Goal: Task Accomplishment & Management: Complete application form

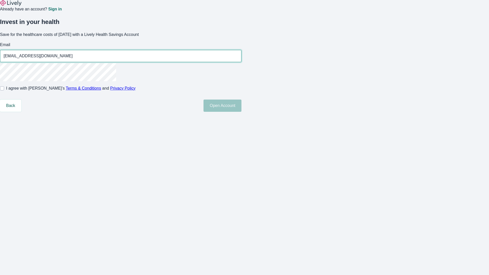
type input "Marion13250813151551@gmail.com"
click at [4, 90] on input "I agree with Lively’s Terms & Conditions and Privacy Policy" at bounding box center [2, 88] width 4 height 4
checkbox input "true"
click at [241, 112] on button "Open Account" at bounding box center [222, 106] width 38 height 12
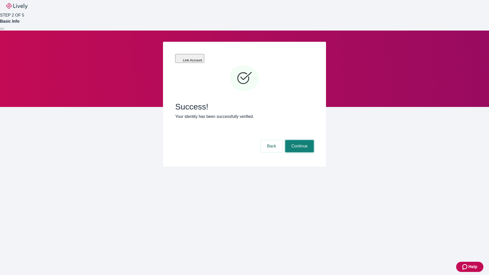
click at [299, 140] on button "Continue" at bounding box center [299, 146] width 29 height 12
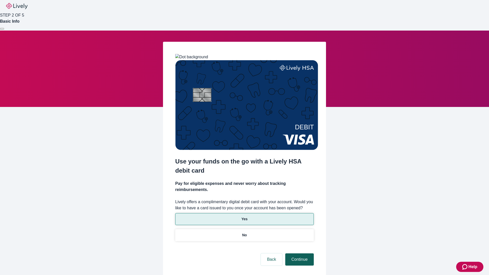
click at [244, 232] on p "No" at bounding box center [244, 234] width 5 height 5
click at [299, 253] on button "Continue" at bounding box center [299, 259] width 29 height 12
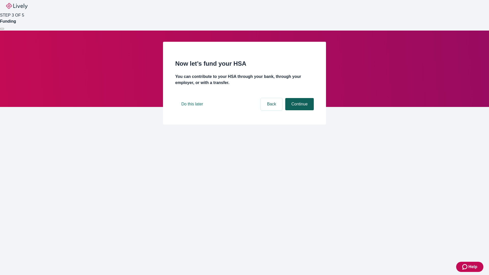
click at [299, 110] on button "Continue" at bounding box center [299, 104] width 29 height 12
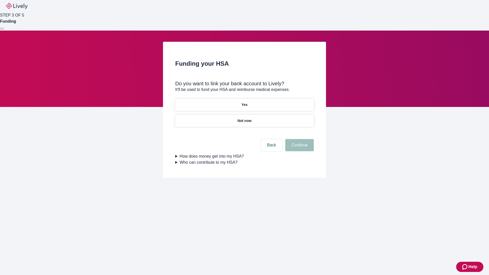
click at [244, 118] on p "Not now" at bounding box center [244, 120] width 14 height 5
click at [299, 148] on button "Continue" at bounding box center [299, 145] width 29 height 12
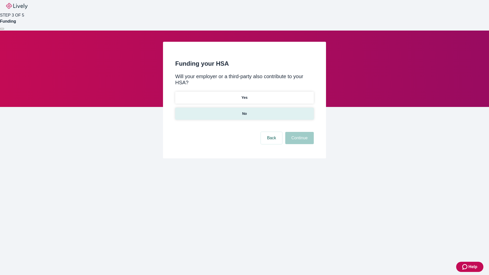
click at [244, 111] on p "No" at bounding box center [244, 113] width 5 height 5
click at [299, 132] on button "Continue" at bounding box center [299, 138] width 29 height 12
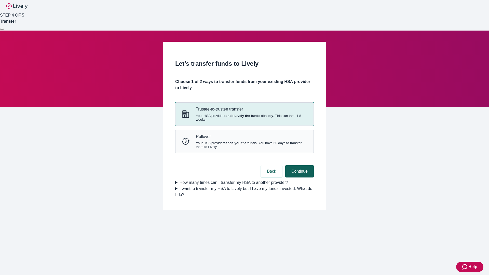
click at [244, 118] on strong "sends Lively the funds directly" at bounding box center [249, 116] width 50 height 4
click at [299, 177] on button "Continue" at bounding box center [299, 171] width 29 height 12
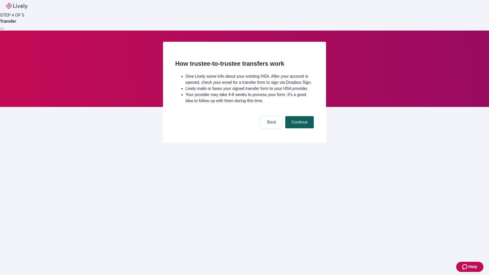
click at [299, 128] on button "Continue" at bounding box center [299, 122] width 29 height 12
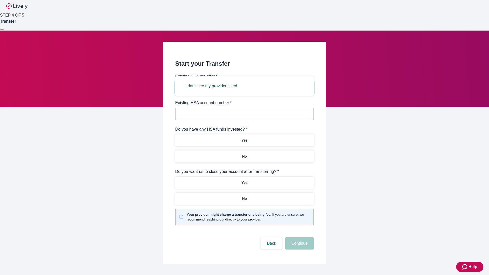
click at [213, 86] on button "I don't see my provider listed" at bounding box center [211, 86] width 64 height 12
type input "Other"
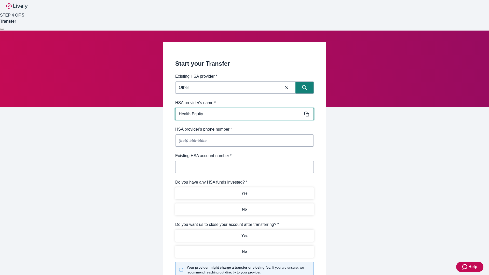
type input "Health Equity"
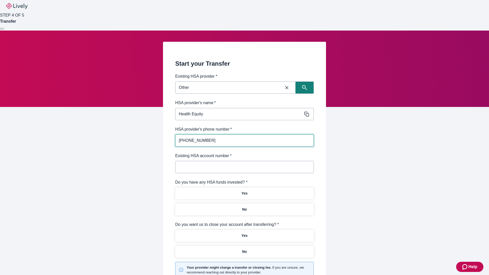
type input "[PHONE_NUMBER]"
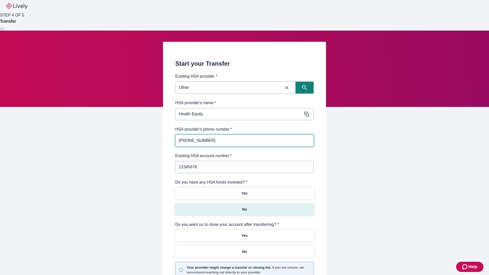
type input "12345678"
click at [244, 207] on p "No" at bounding box center [244, 209] width 5 height 5
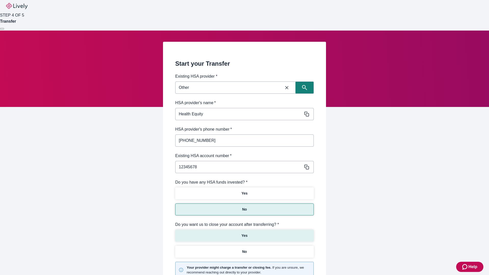
click at [244, 233] on p "Yes" at bounding box center [244, 235] width 6 height 5
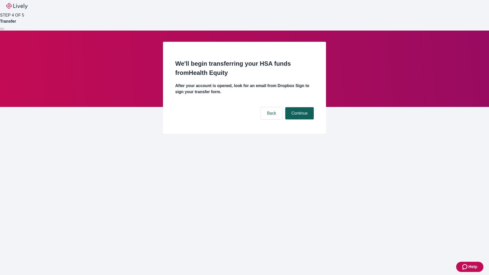
click at [299, 107] on button "Continue" at bounding box center [299, 113] width 29 height 12
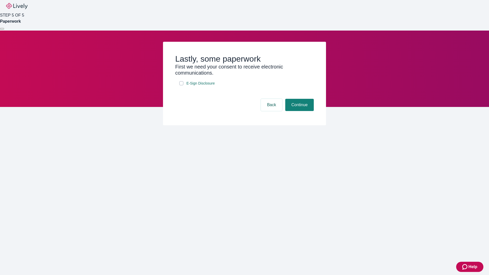
click at [181, 85] on input "E-Sign Disclosure" at bounding box center [181, 83] width 4 height 4
checkbox input "true"
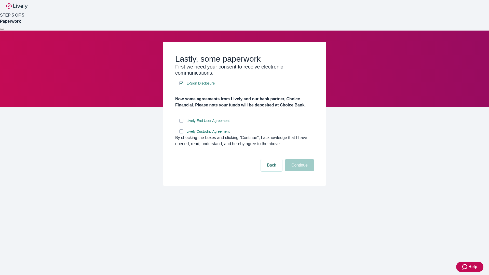
click at [181, 123] on input "Lively End User Agreement" at bounding box center [181, 121] width 4 height 4
checkbox input "true"
click at [181, 133] on input "Lively Custodial Agreement" at bounding box center [181, 131] width 4 height 4
checkbox input "true"
click at [299, 171] on button "Continue" at bounding box center [299, 165] width 29 height 12
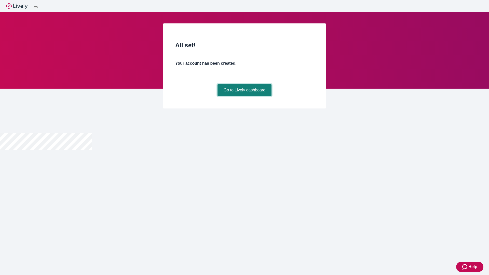
click at [244, 96] on link "Go to Lively dashboard" at bounding box center [244, 90] width 54 height 12
